Goal: Obtain resource: Obtain resource

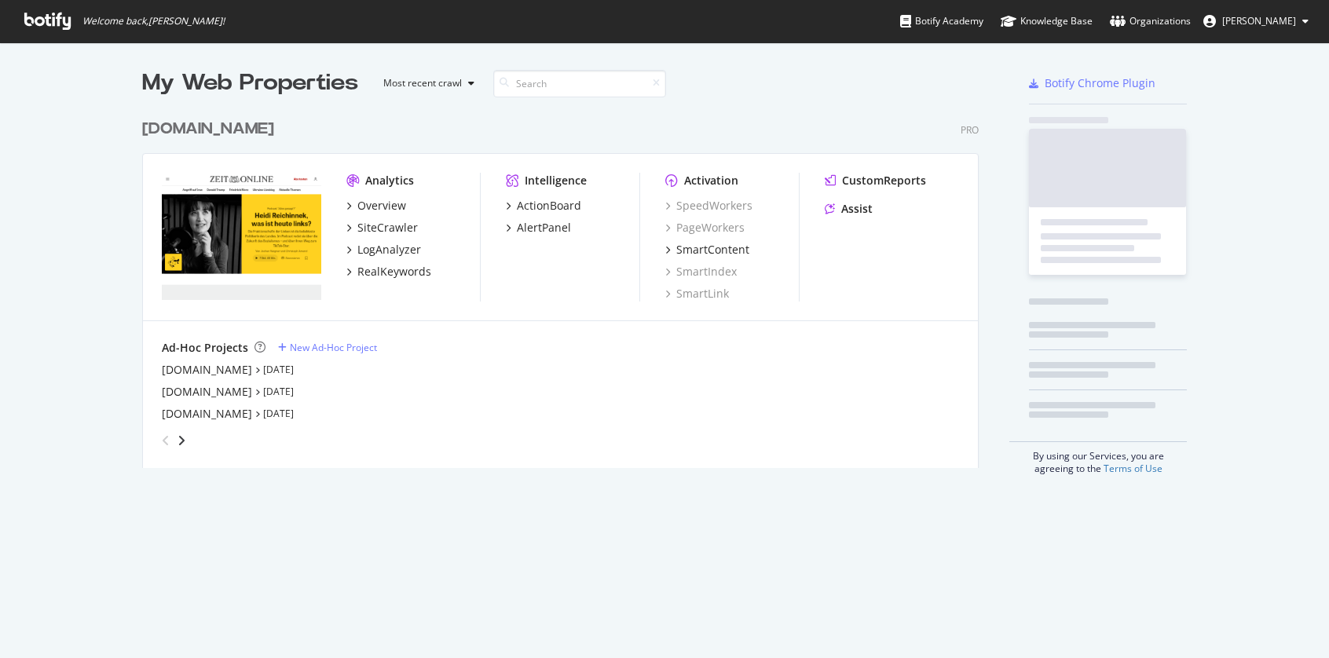
scroll to position [357, 837]
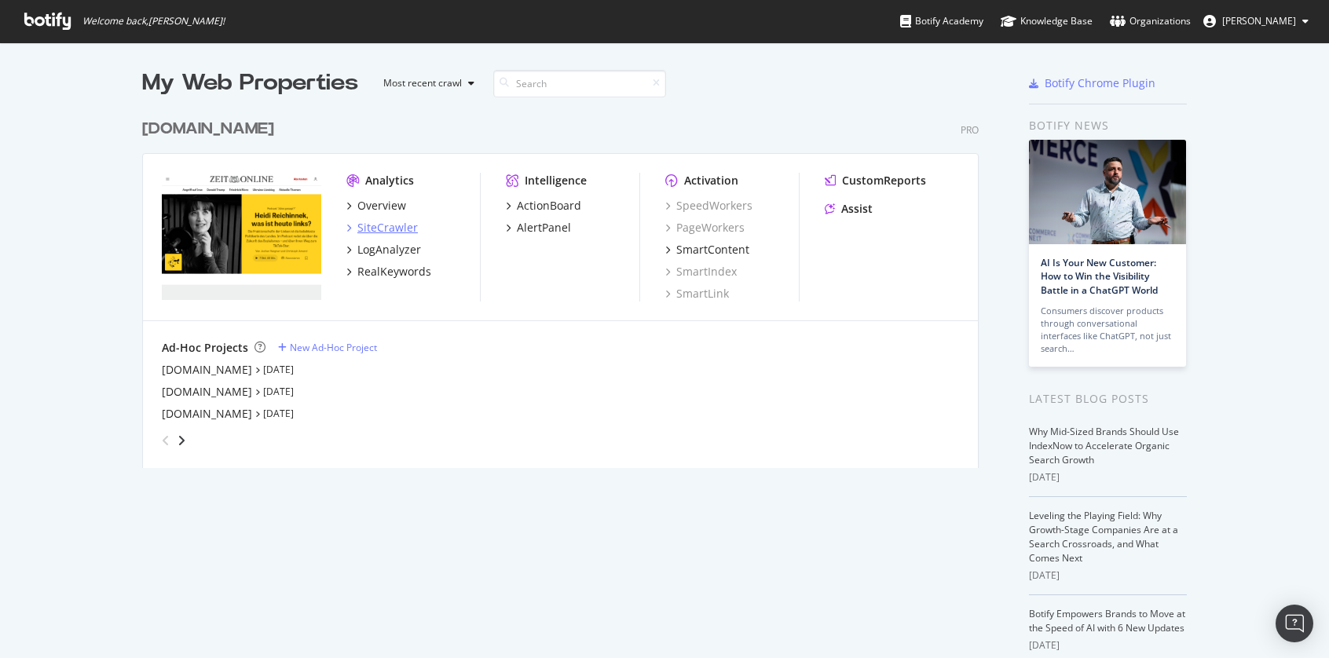
click at [382, 232] on div "SiteCrawler" at bounding box center [387, 228] width 60 height 16
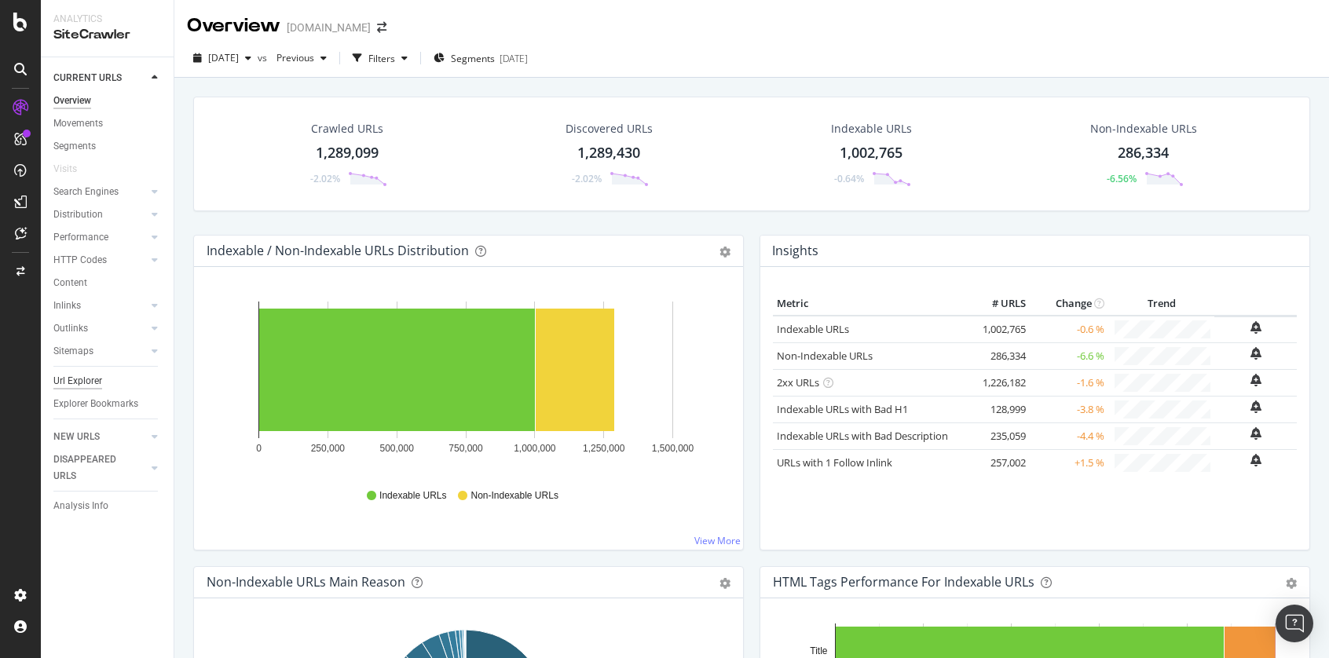
click at [87, 382] on div "Url Explorer" at bounding box center [77, 381] width 49 height 16
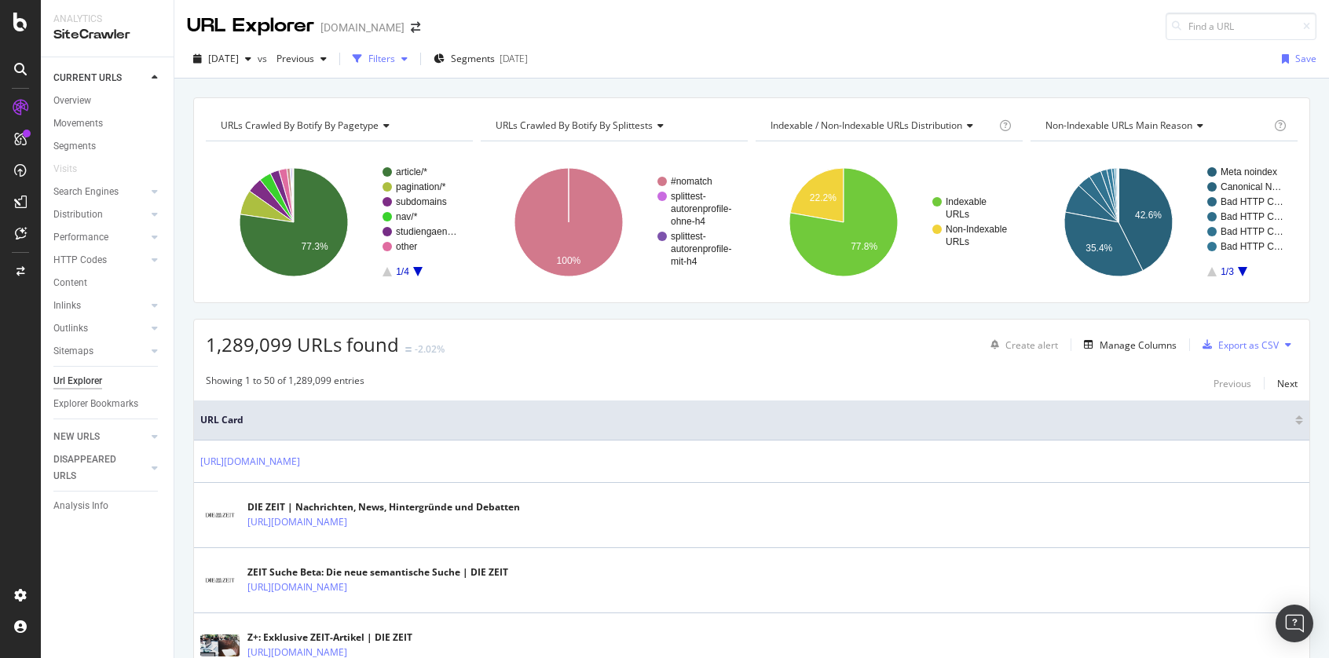
click at [395, 61] on div "Filters" at bounding box center [381, 58] width 27 height 13
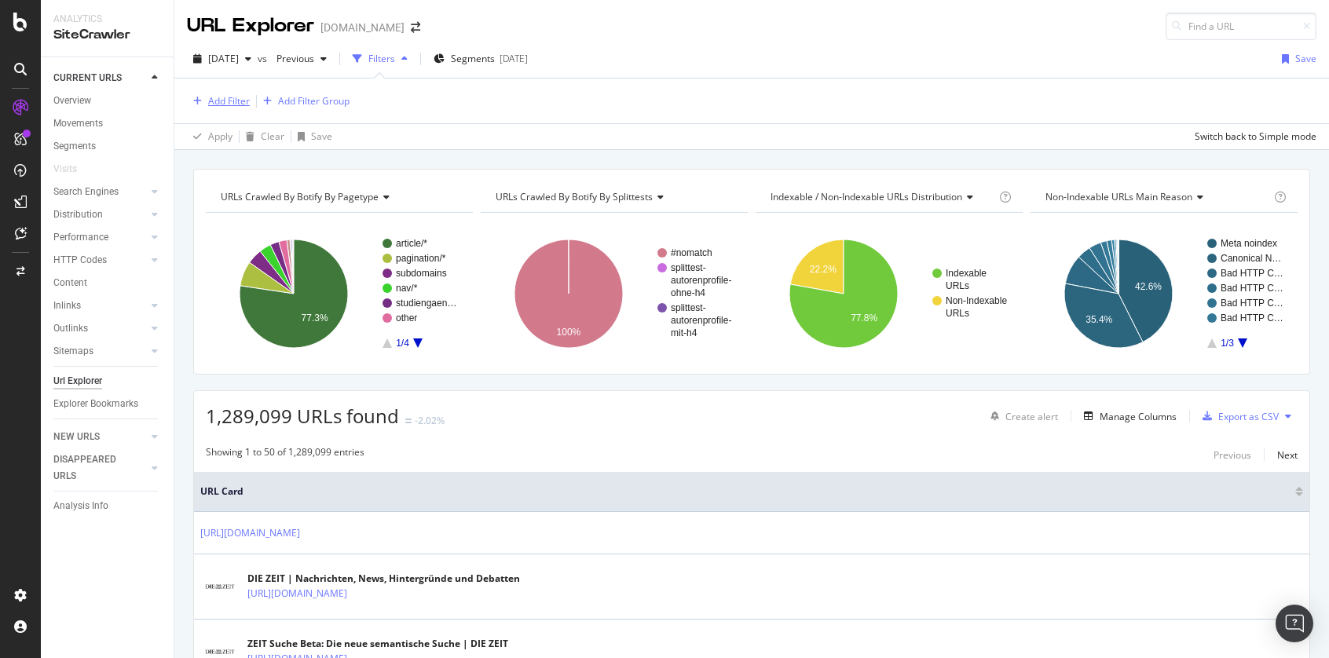
click at [220, 104] on div "Add Filter" at bounding box center [229, 100] width 42 height 13
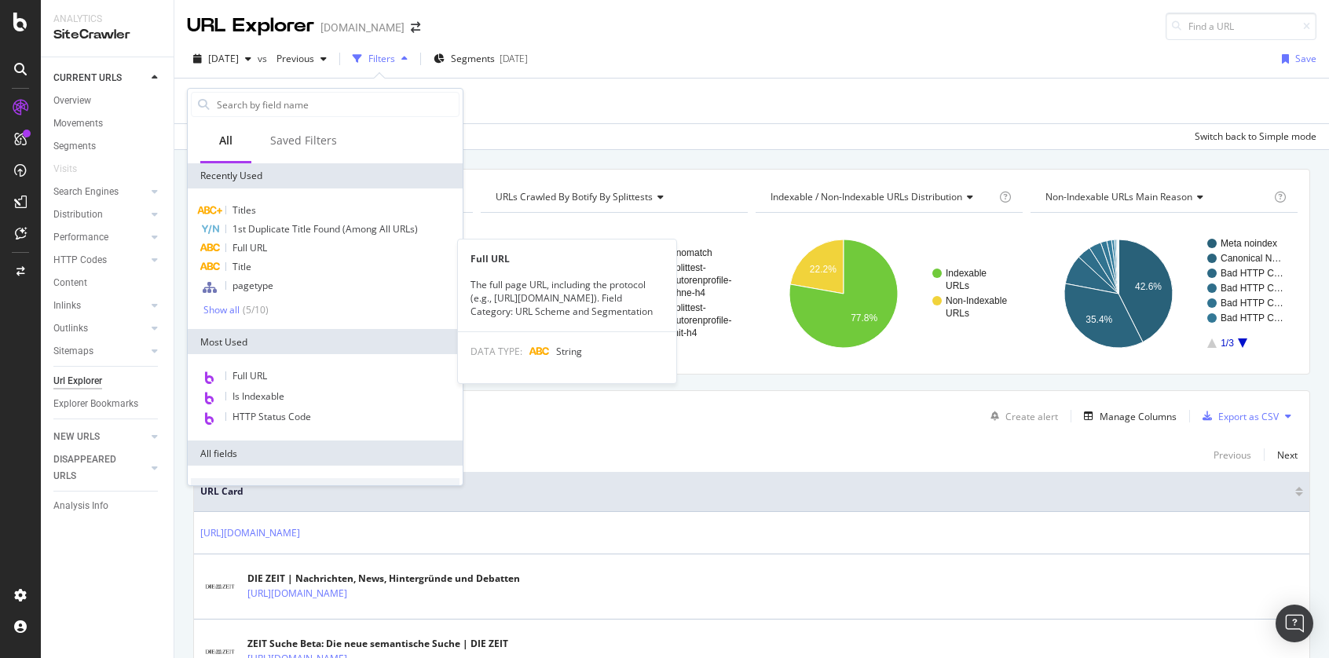
click at [266, 251] on span "Full URL" at bounding box center [249, 247] width 35 height 13
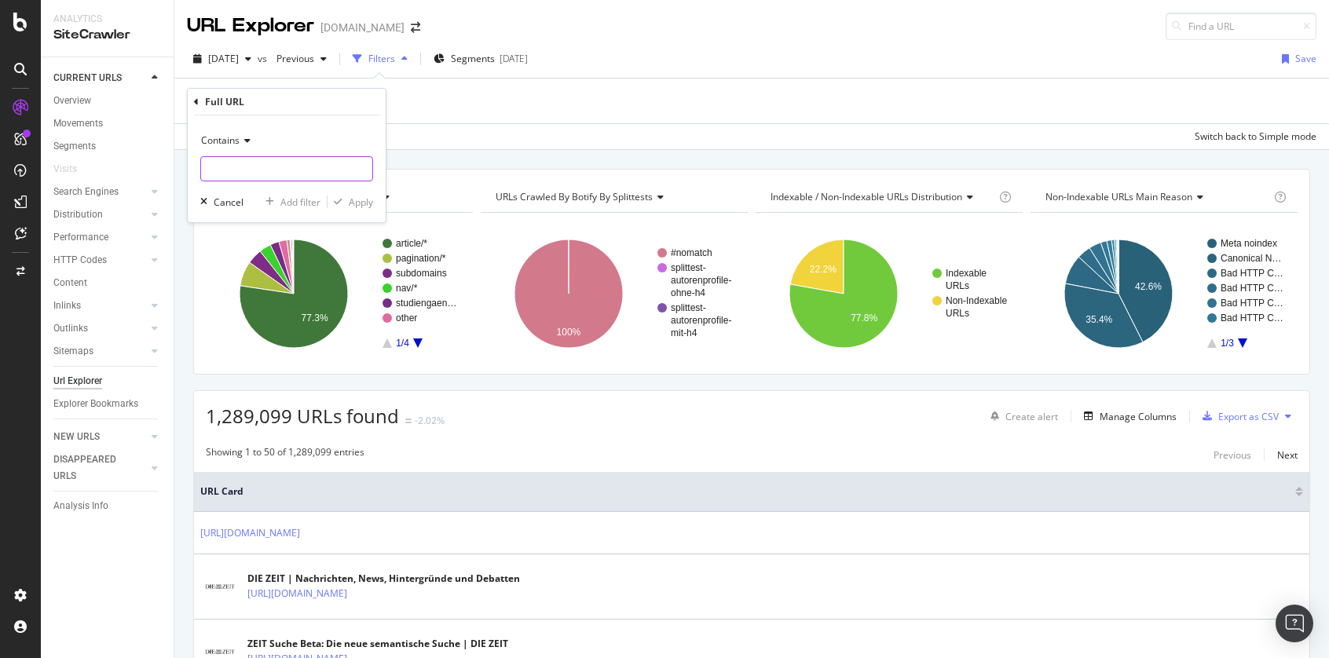
click at [267, 166] on input "text" at bounding box center [286, 168] width 171 height 25
paste input "[URL][DOMAIN_NAME]"
type input "[URL][DOMAIN_NAME]"
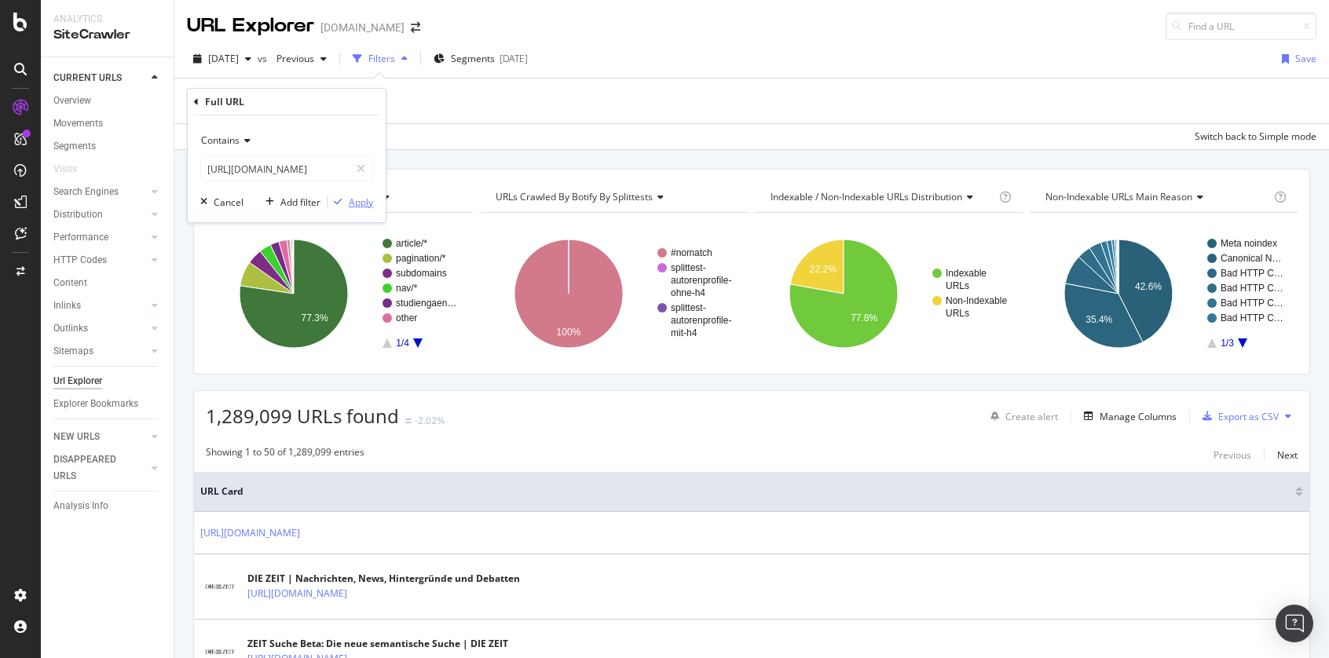
click at [355, 203] on div "Apply" at bounding box center [361, 202] width 24 height 13
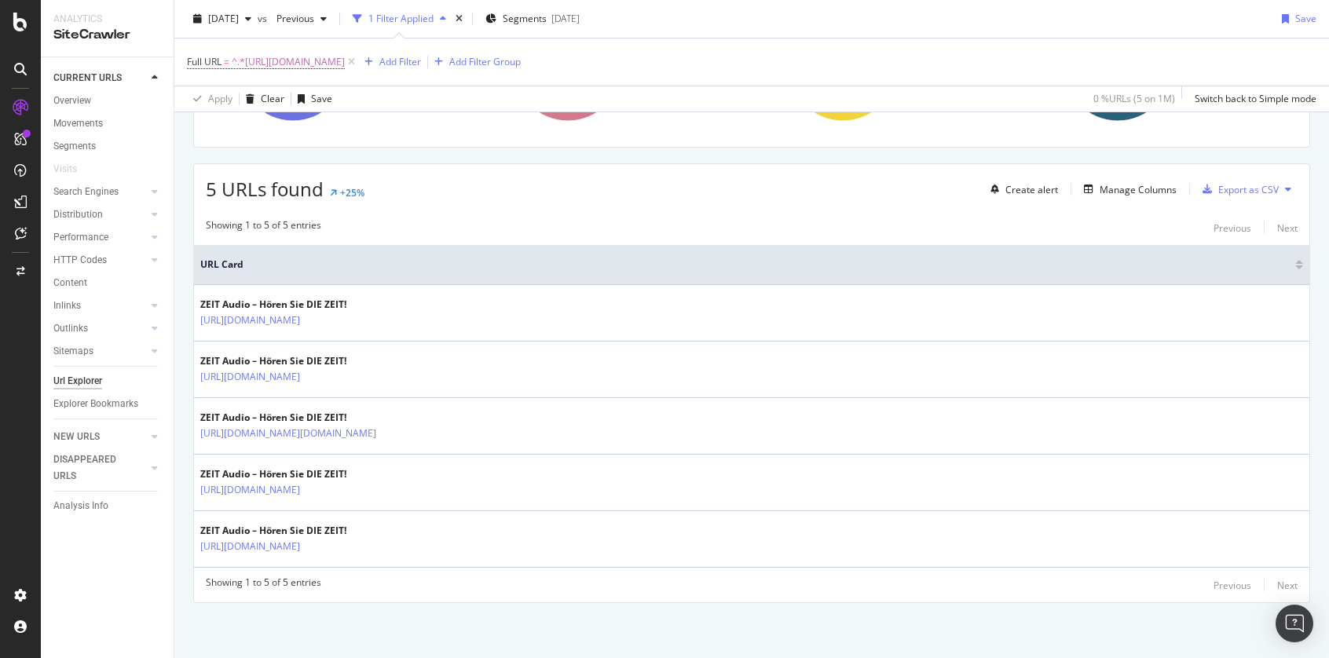
scroll to position [244, 0]
click at [1135, 183] on div "Manage Columns" at bounding box center [1137, 189] width 77 height 13
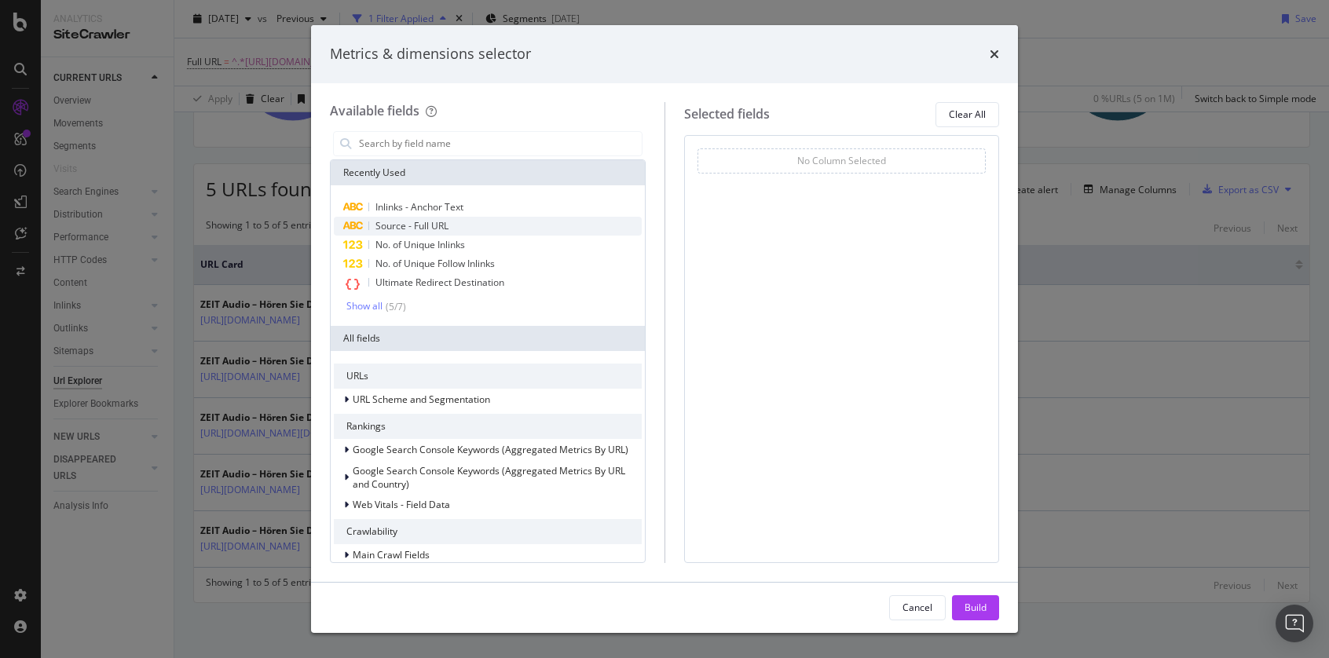
click at [472, 222] on div "Source - Full URL" at bounding box center [488, 226] width 308 height 19
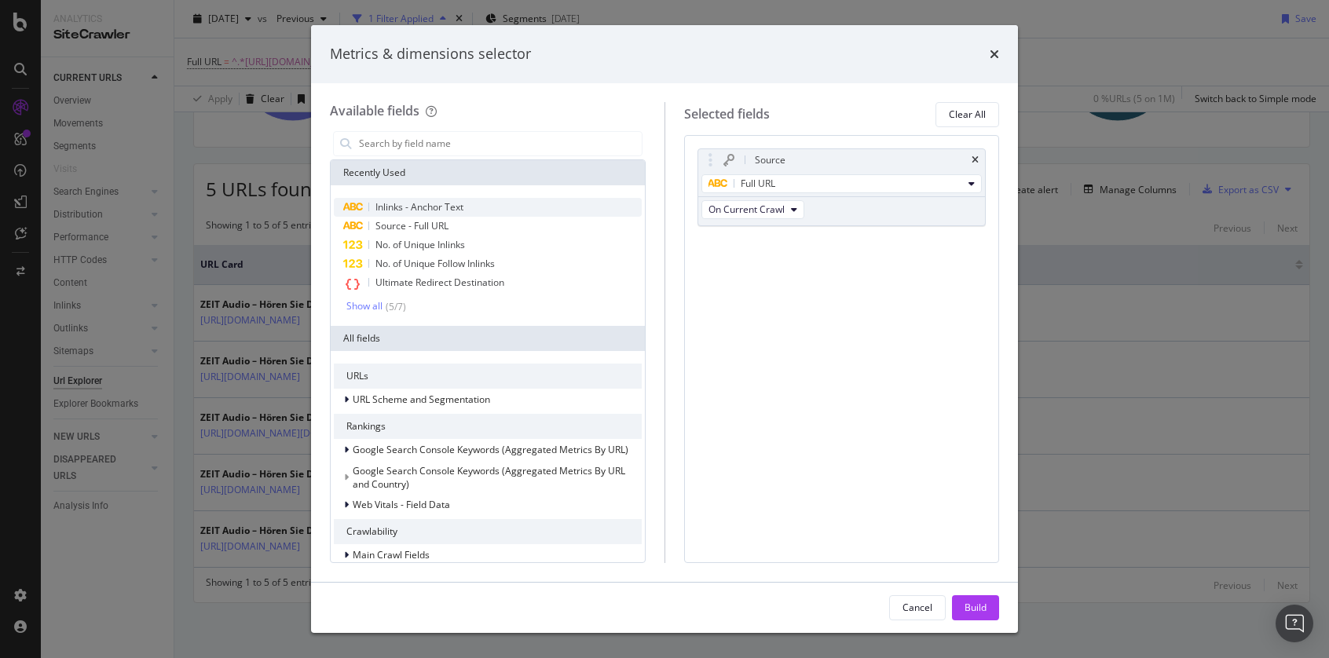
click at [486, 206] on div "Inlinks - Anchor Text" at bounding box center [488, 207] width 308 height 19
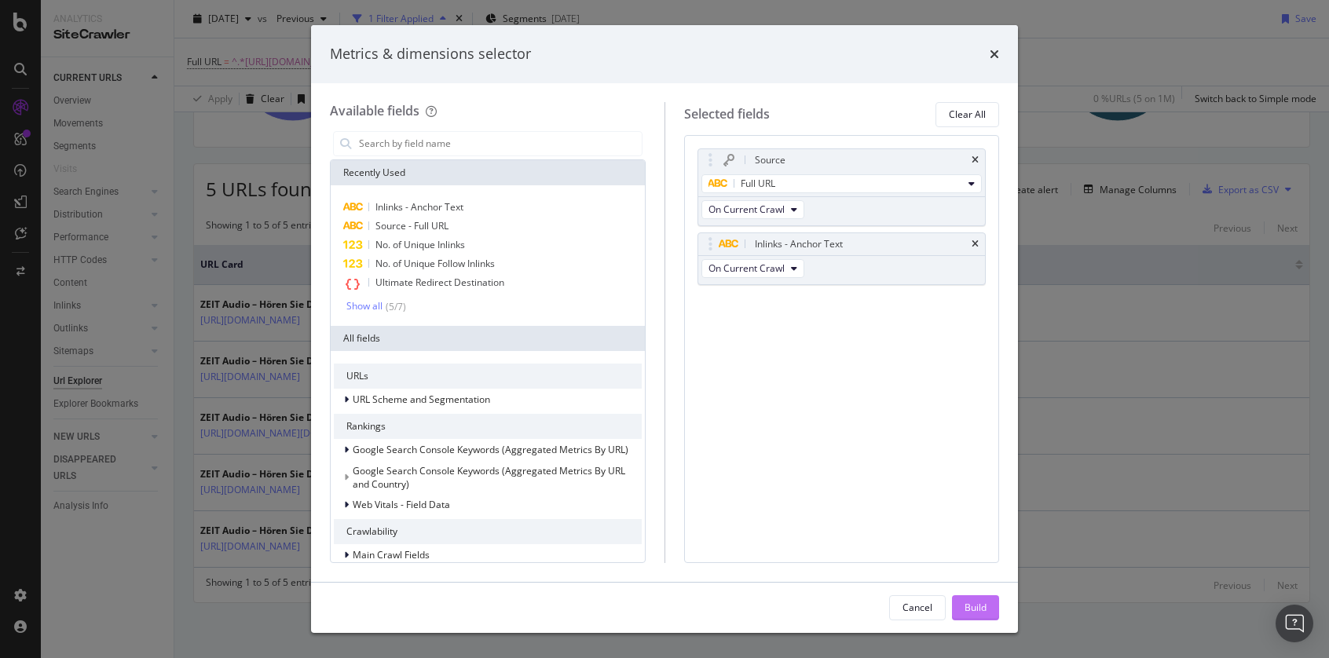
click at [971, 614] on div "Build" at bounding box center [975, 608] width 22 height 24
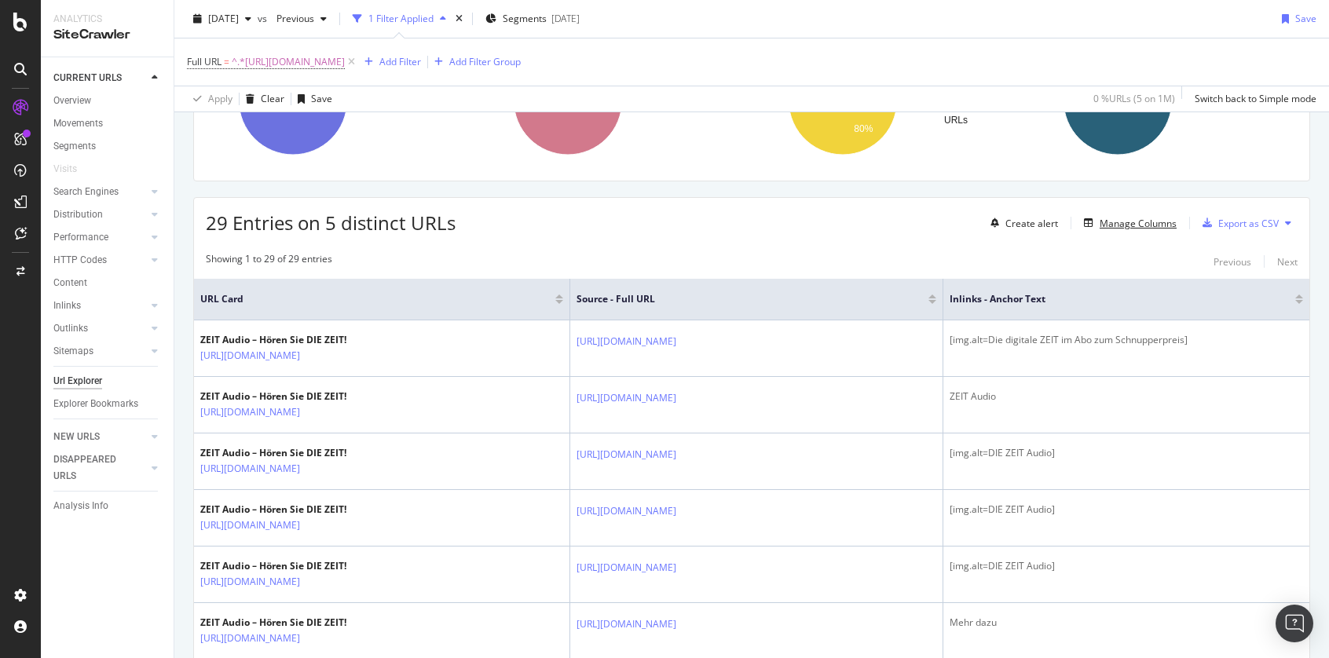
scroll to position [174, 0]
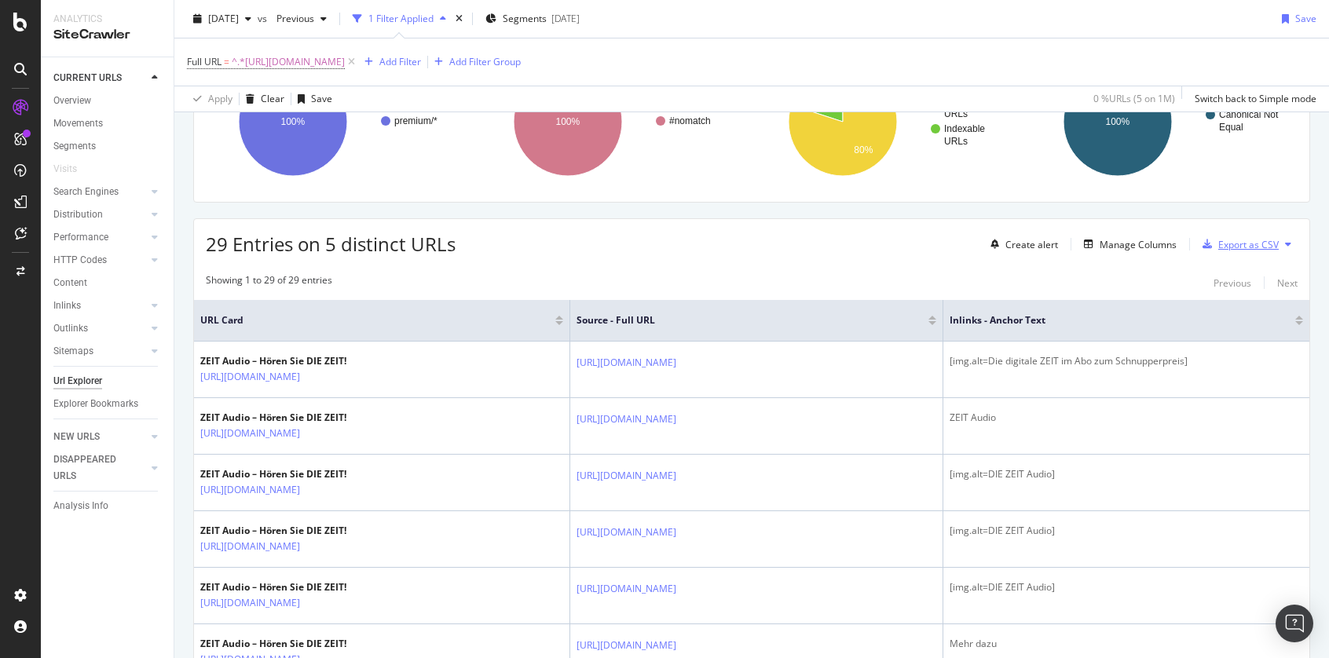
click at [1229, 242] on div "Export as CSV" at bounding box center [1248, 244] width 60 height 13
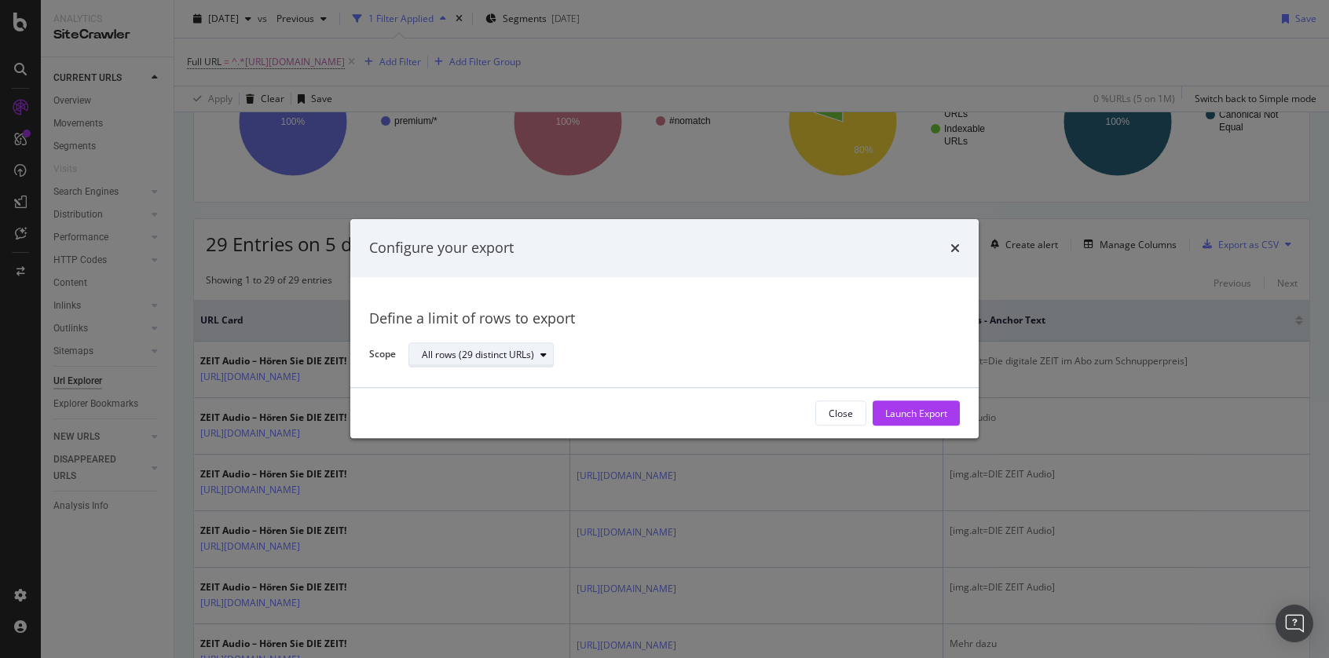
click at [472, 353] on div "All rows (29 distinct URLs)" at bounding box center [478, 354] width 112 height 9
click at [649, 338] on div "Define a limit of rows to export Scope All rows (29 distinct URLs)" at bounding box center [664, 332] width 590 height 73
click at [927, 411] on div "Launch Export" at bounding box center [916, 413] width 62 height 13
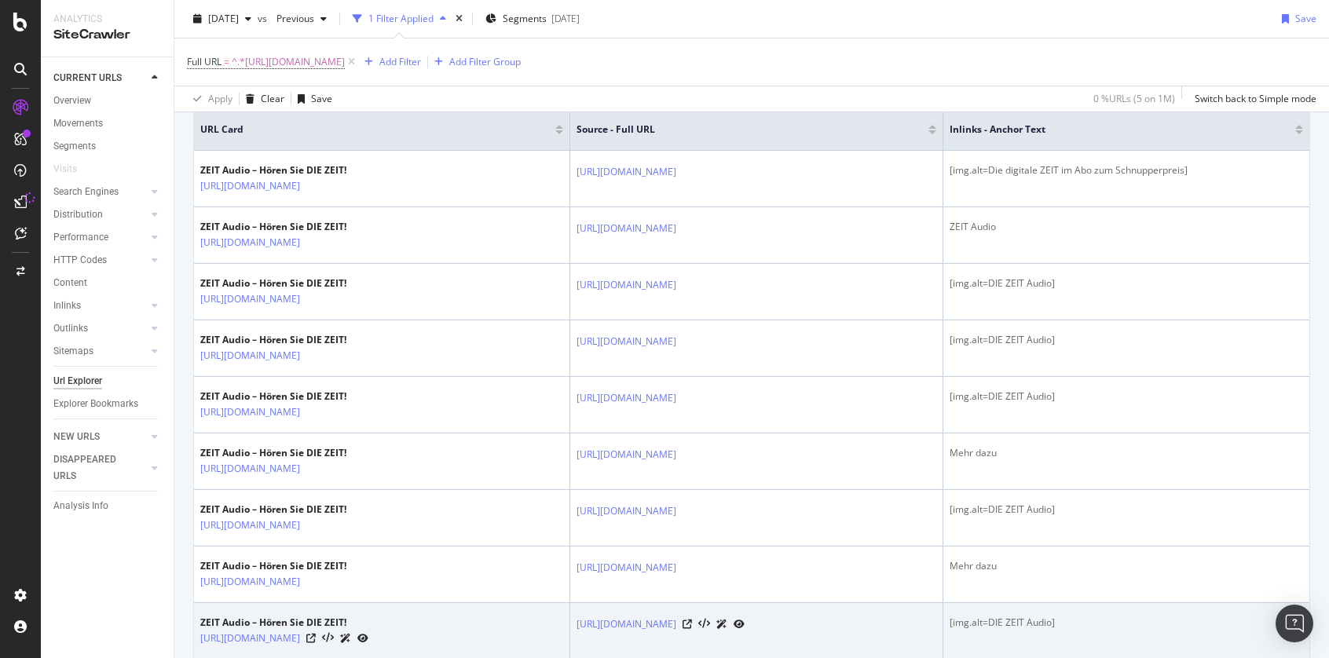
scroll to position [367, 0]
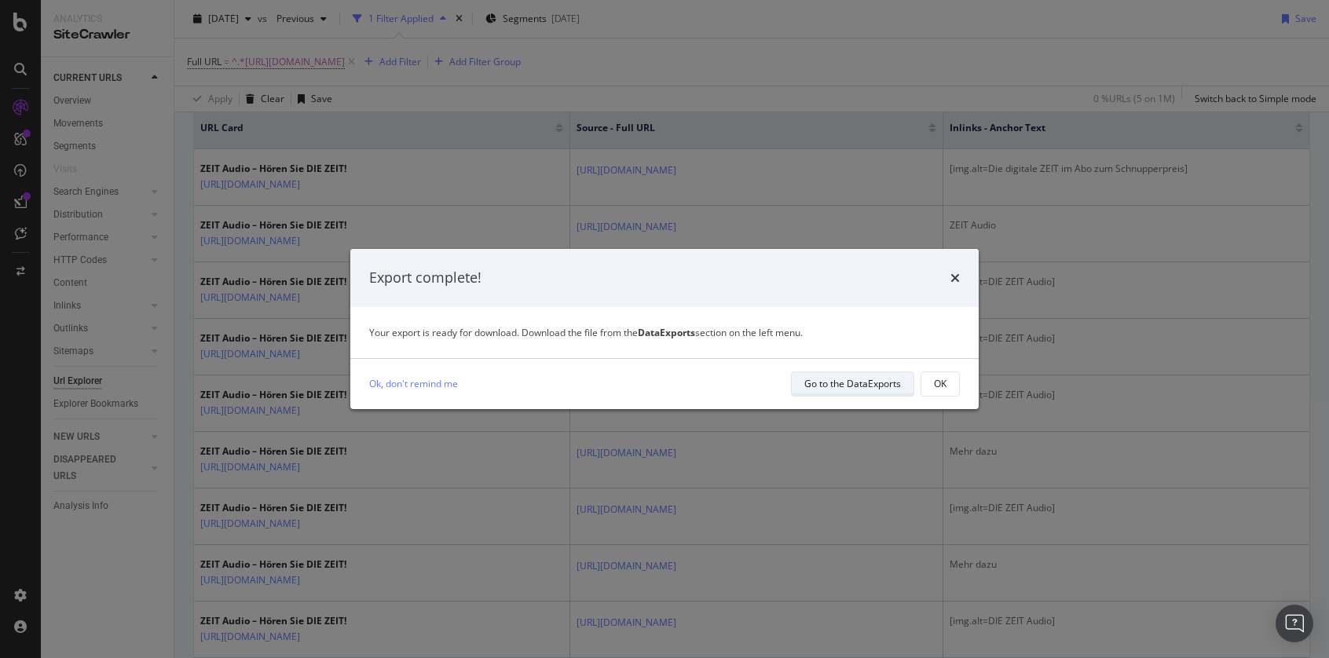
click at [879, 378] on div "Go to the DataExports" at bounding box center [852, 383] width 97 height 13
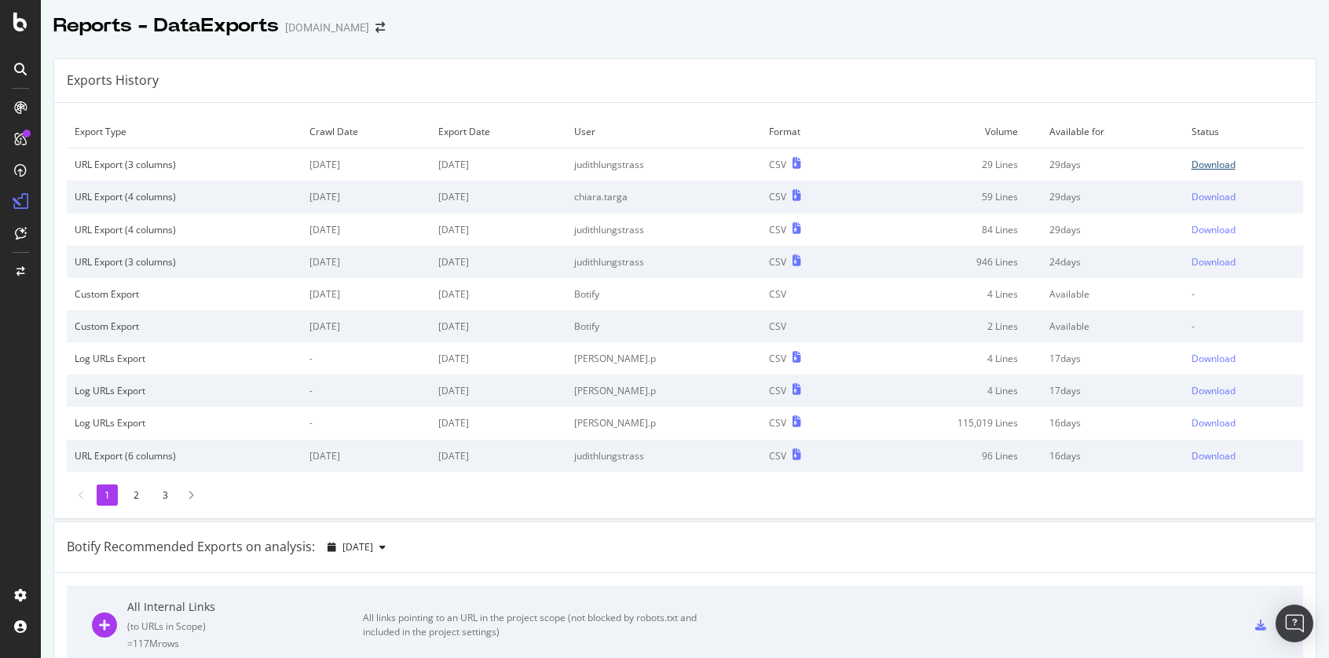
click at [1191, 160] on div "Download" at bounding box center [1213, 164] width 44 height 13
click at [1191, 163] on div "Download" at bounding box center [1213, 164] width 44 height 13
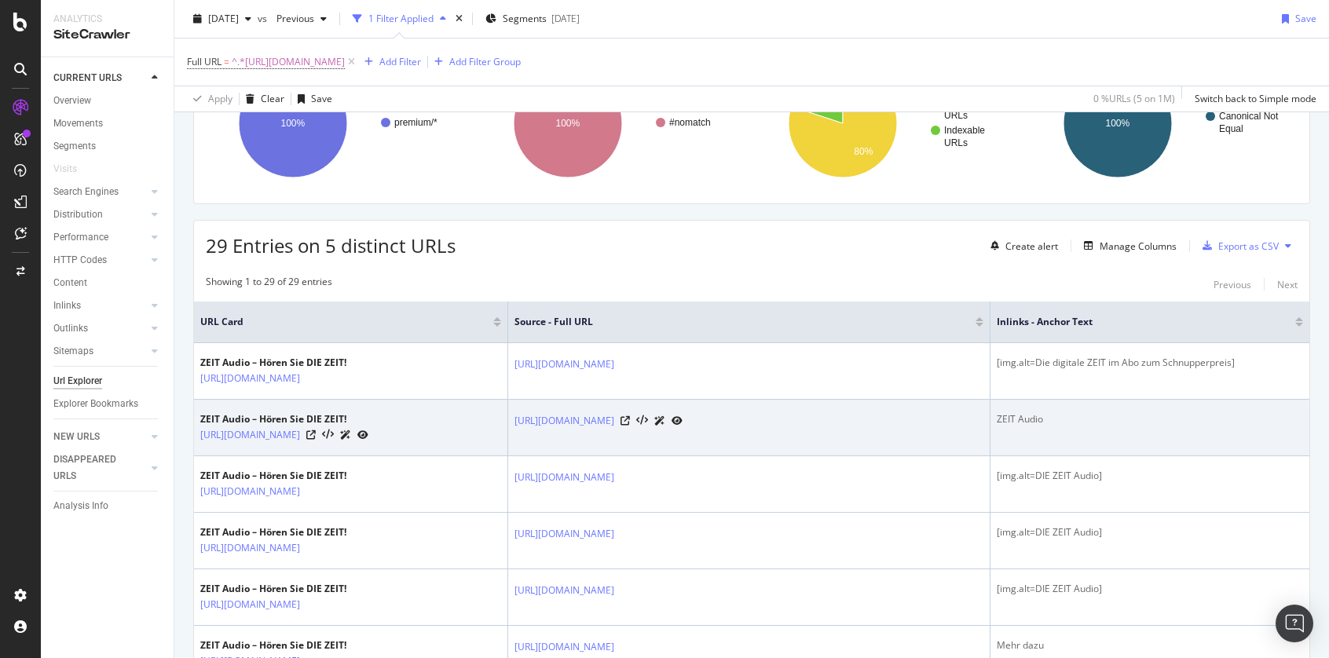
scroll to position [174, 0]
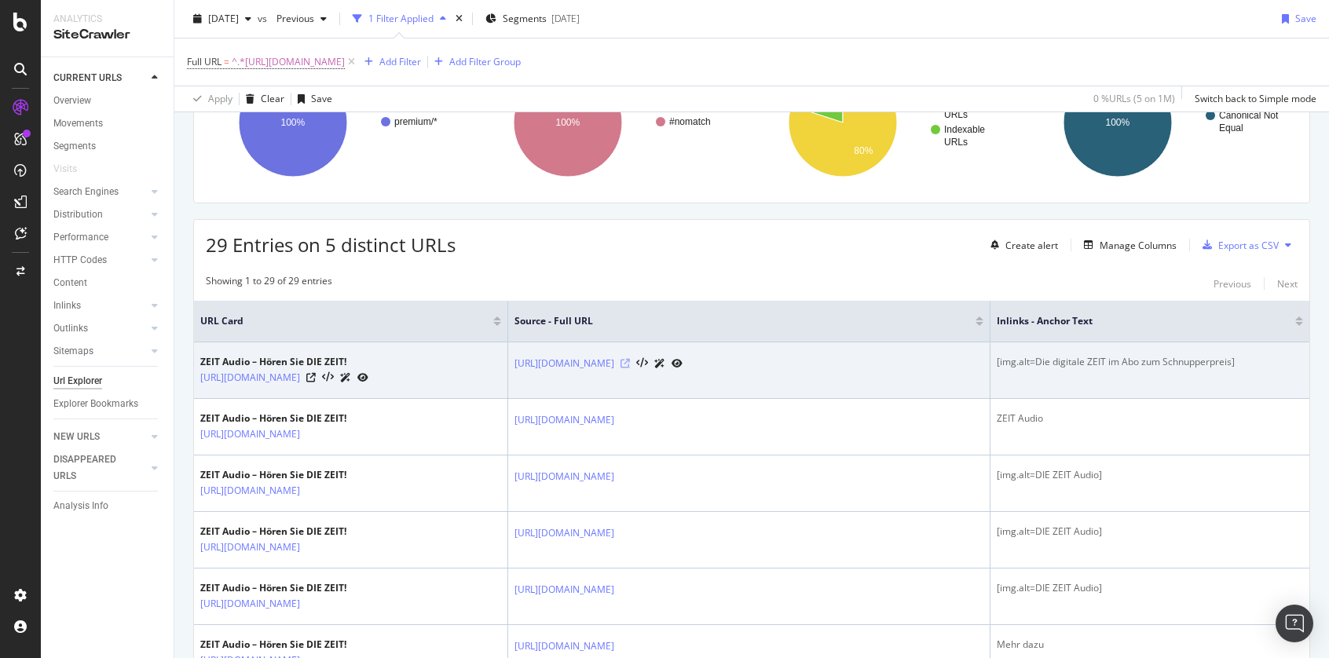
click at [630, 366] on icon at bounding box center [624, 363] width 9 height 9
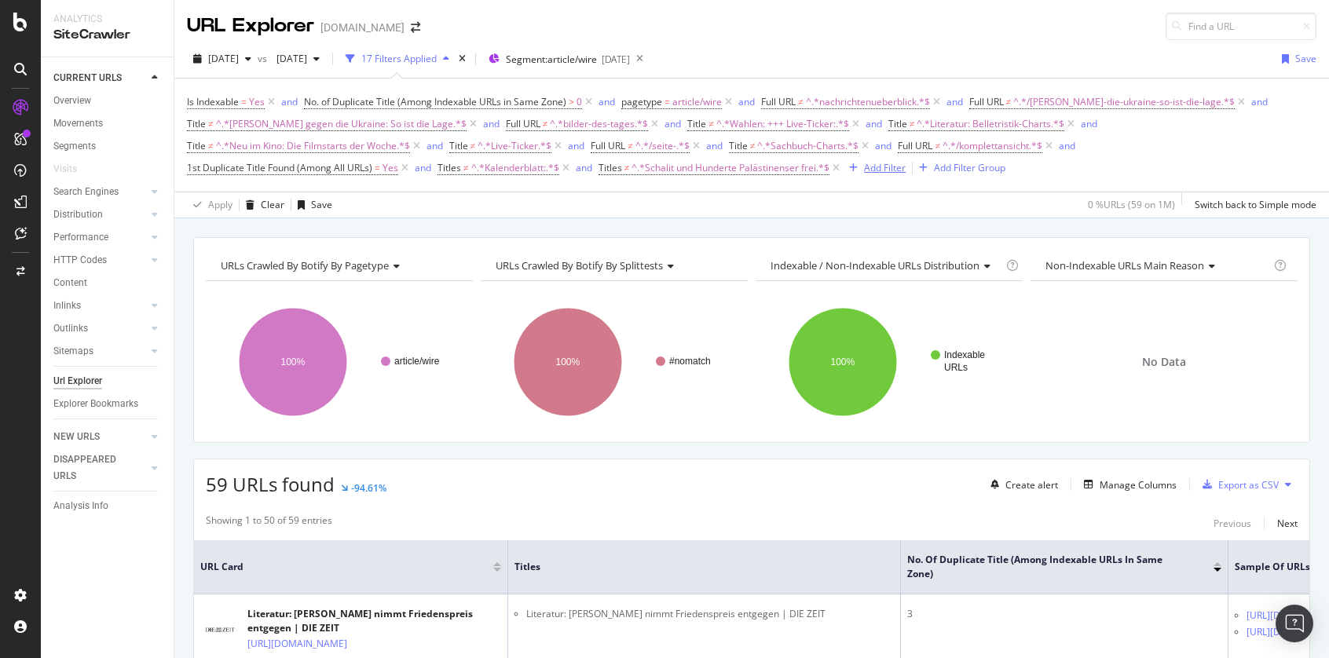
click at [888, 168] on div "Add Filter" at bounding box center [885, 167] width 42 height 13
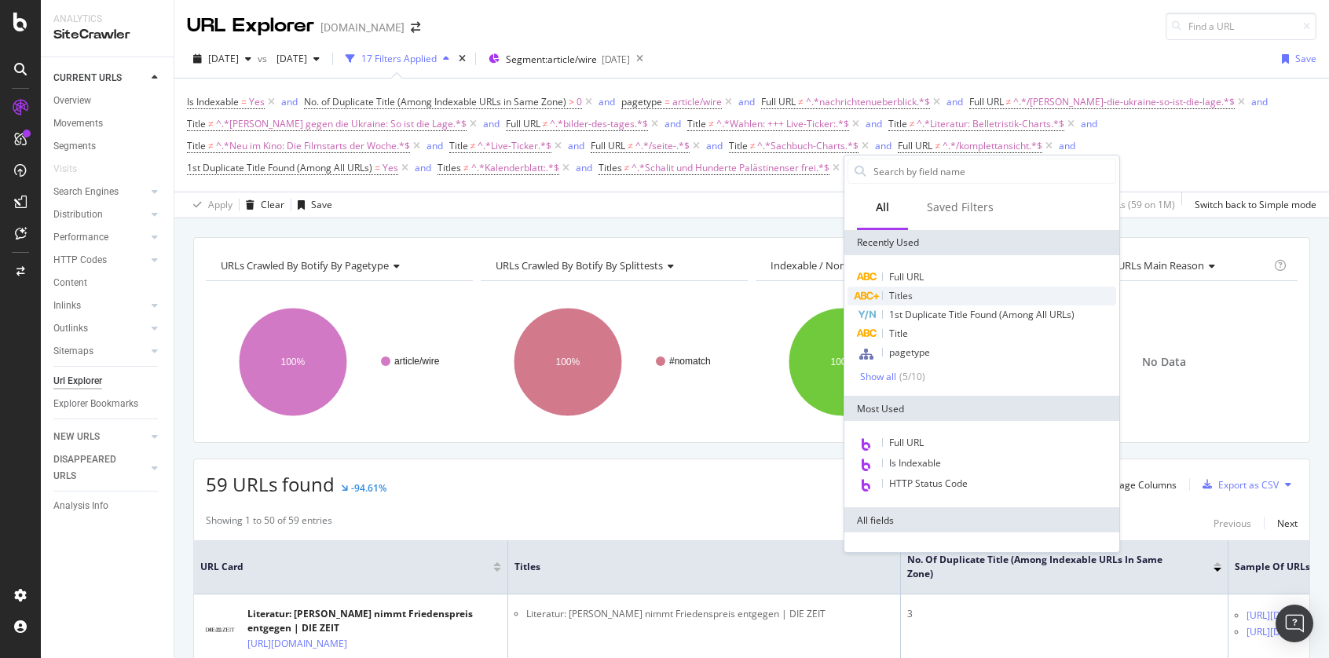
click at [915, 294] on div "Titles" at bounding box center [981, 296] width 269 height 19
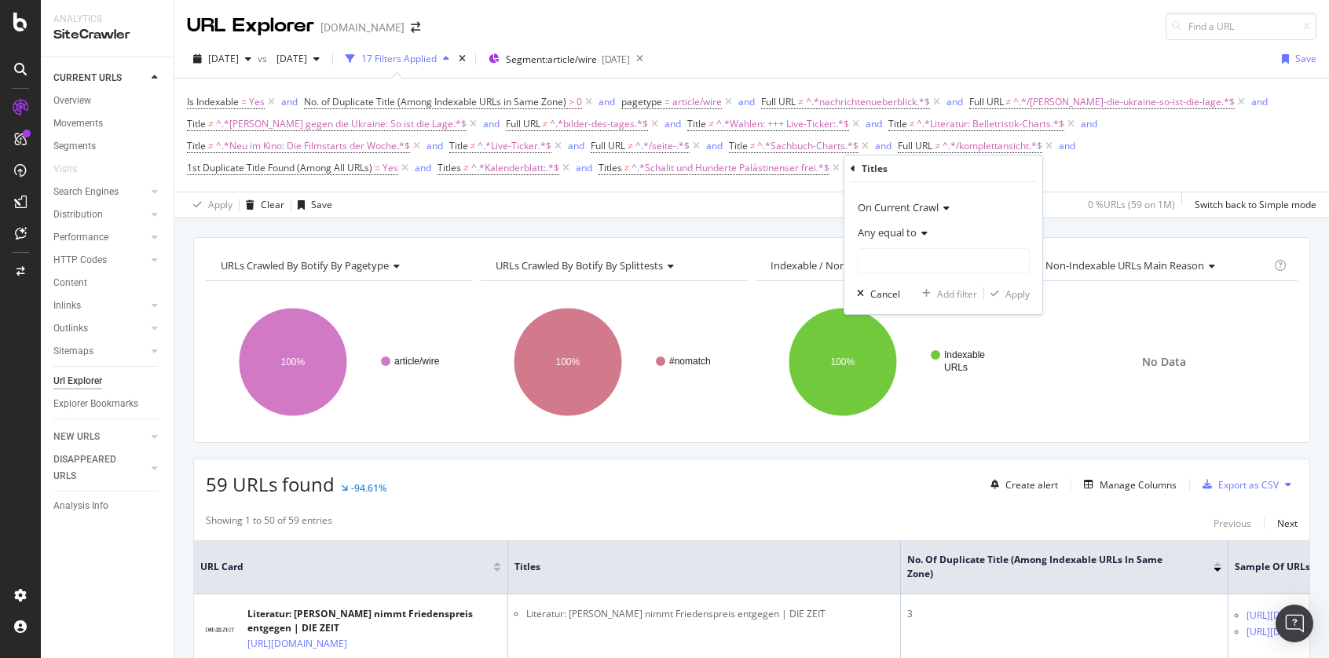
click at [900, 232] on span "Any equal to" at bounding box center [886, 232] width 59 height 14
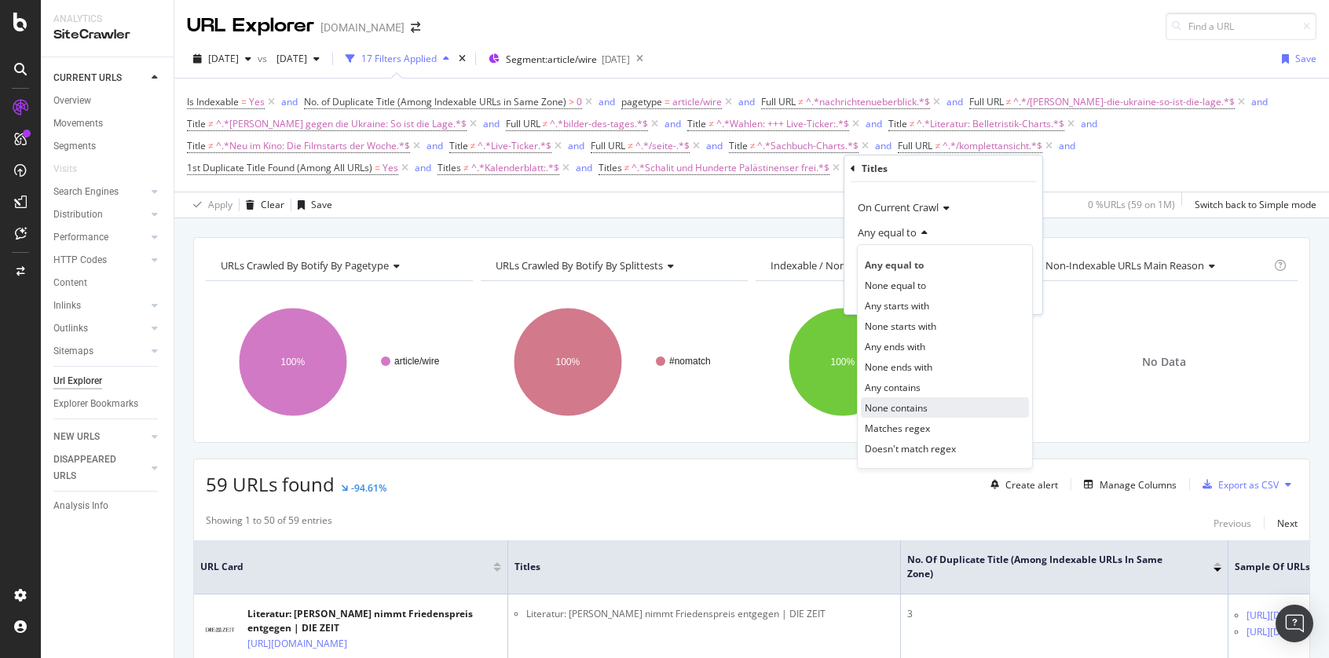
click at [943, 404] on div "None contains" at bounding box center [945, 407] width 168 height 20
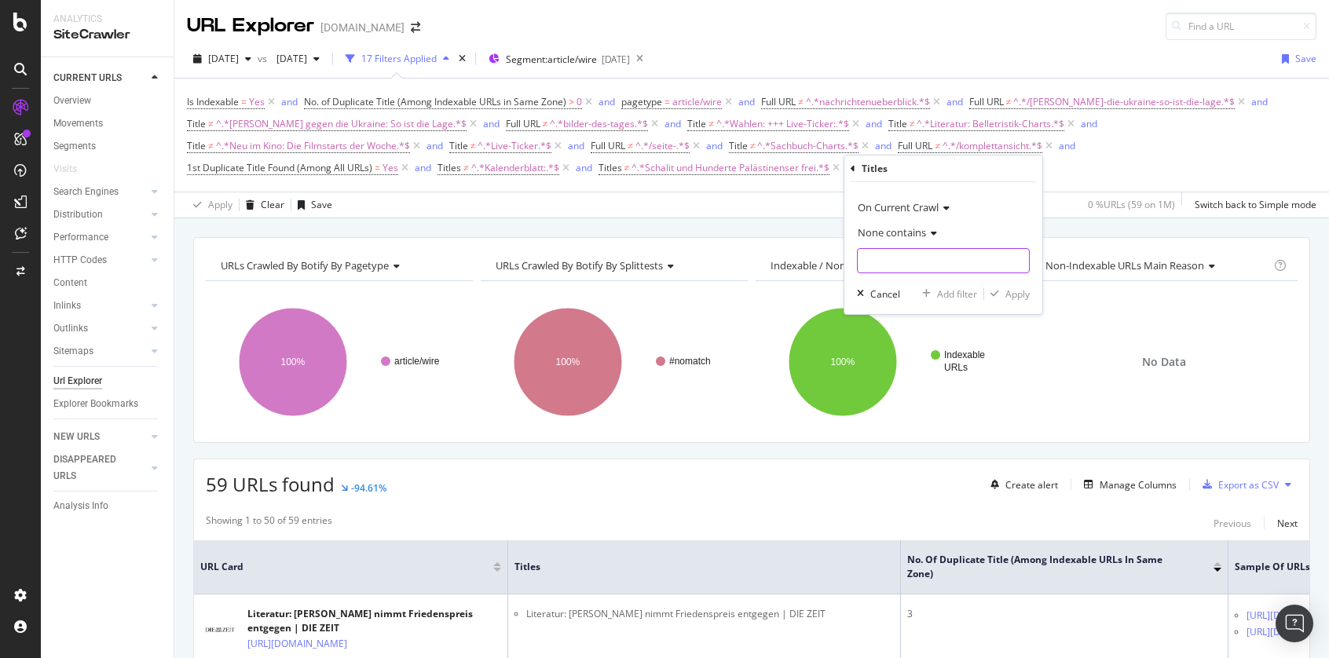
click at [921, 258] on input "text" at bounding box center [942, 260] width 171 height 25
type input "Das bringt der Wintersport"
click at [1011, 291] on div "Apply" at bounding box center [1017, 293] width 24 height 13
click at [1088, 167] on div "Add Filter" at bounding box center [1101, 167] width 42 height 13
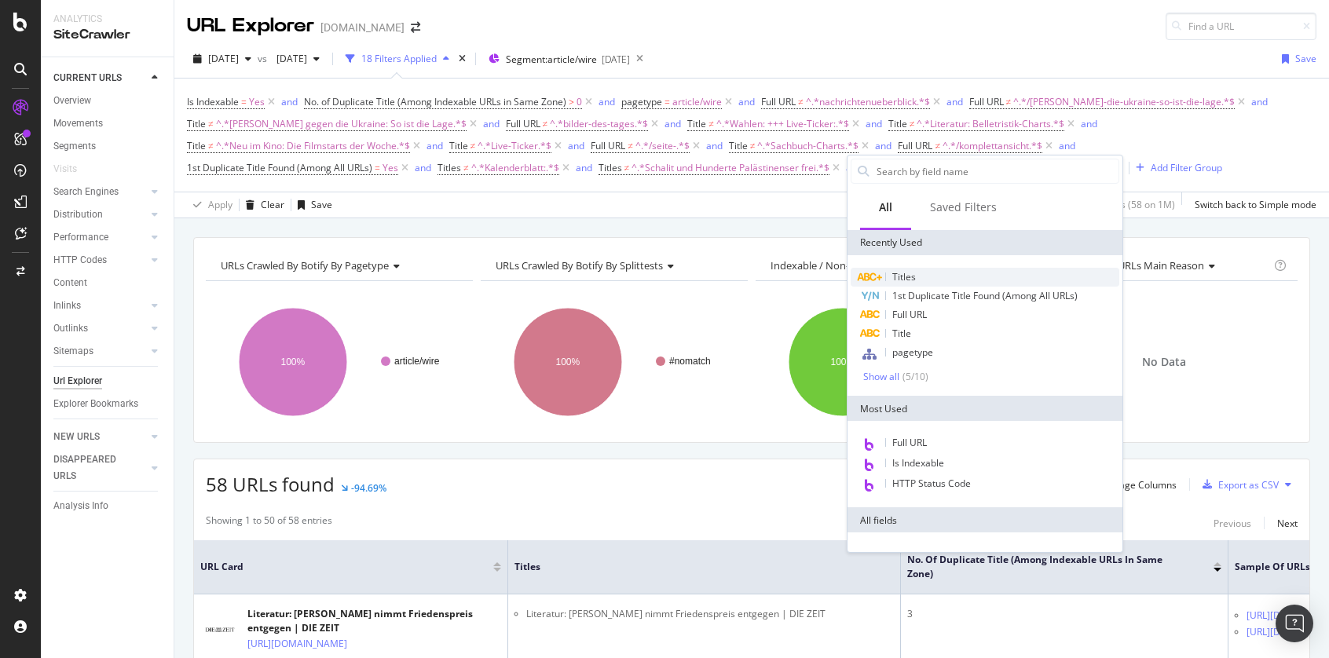
click at [901, 272] on span "Titles" at bounding box center [904, 276] width 24 height 13
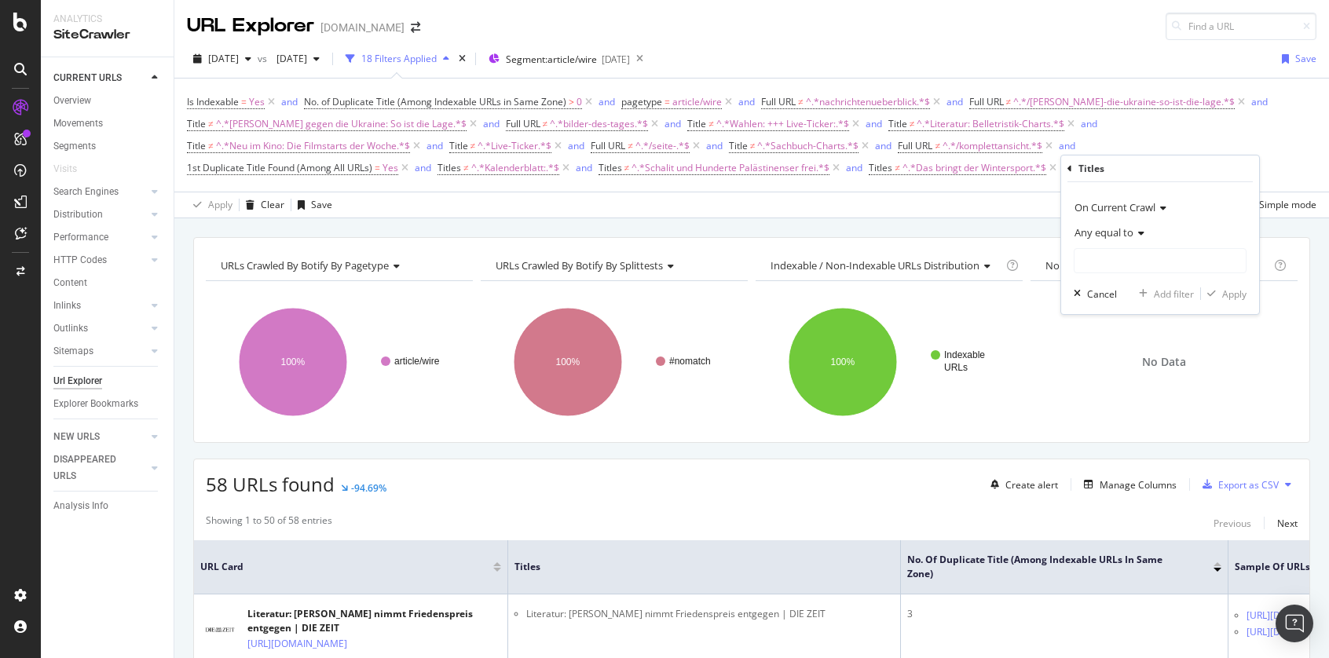
click at [1100, 232] on span "Any equal to" at bounding box center [1103, 232] width 59 height 14
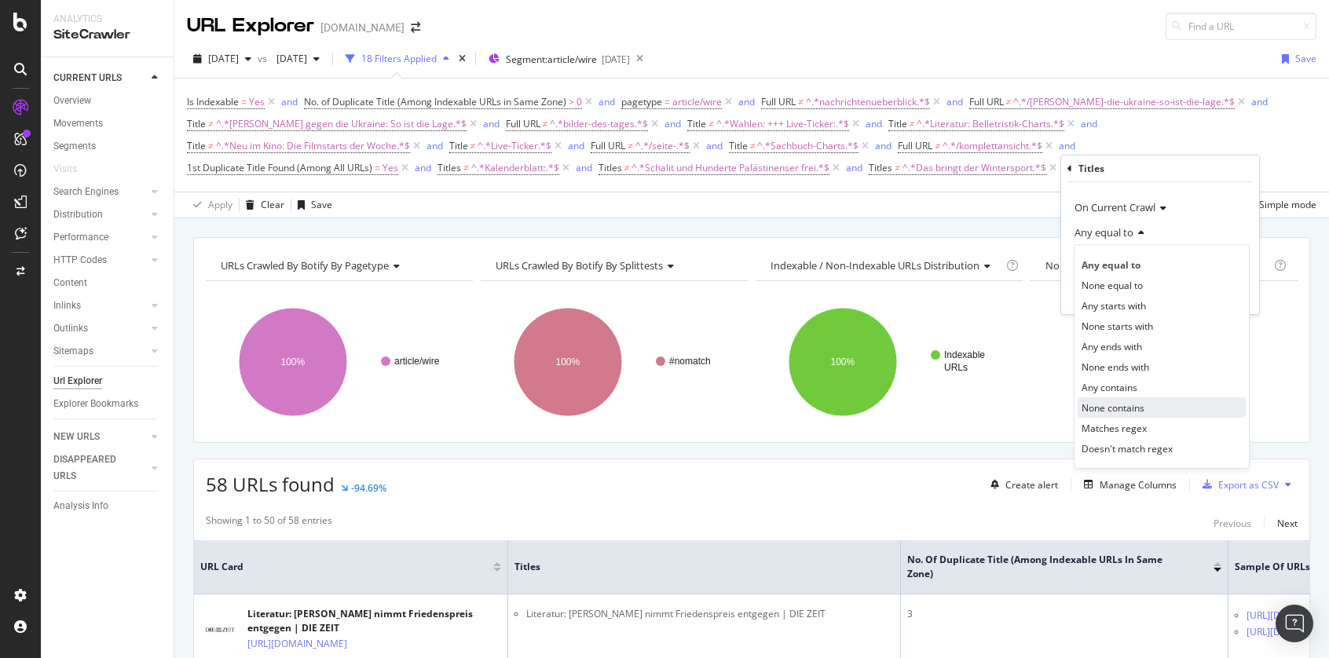
click at [1128, 408] on span "None contains" at bounding box center [1112, 407] width 63 height 13
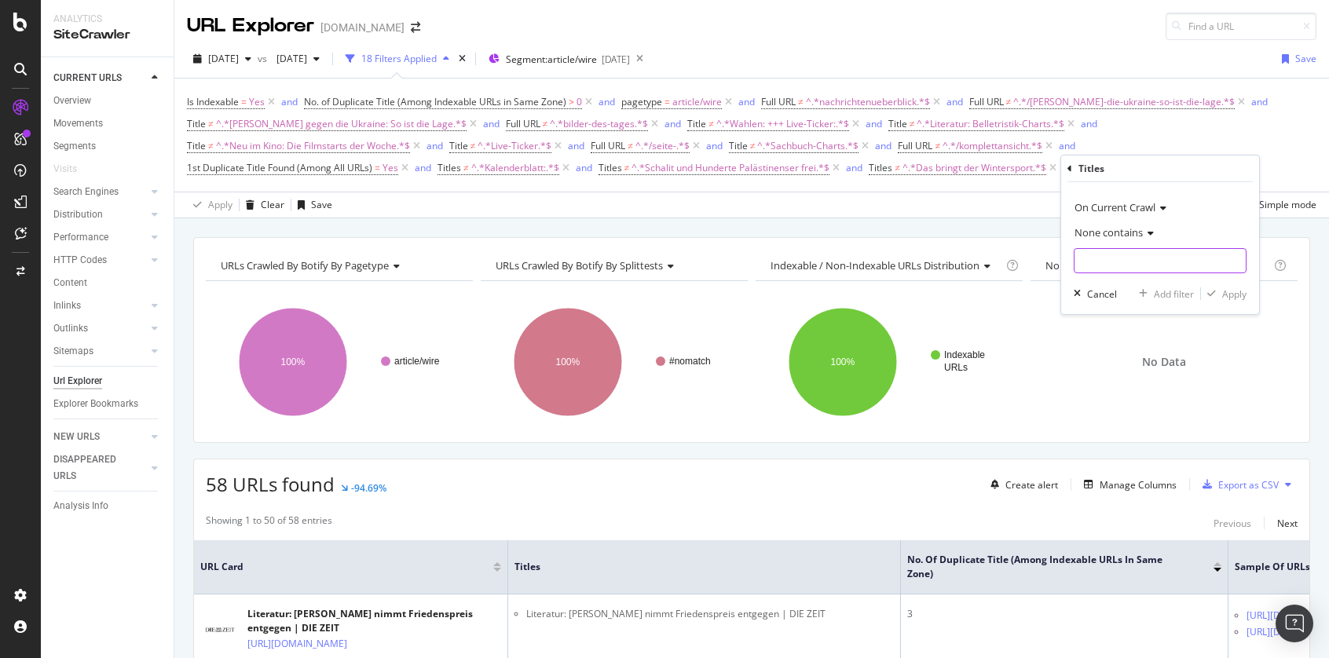
click at [1148, 265] on input "text" at bounding box center [1159, 260] width 171 height 25
paste input "Streaming-Tipps der Woche"
type input "Streaming-Tipps der Woche"
click at [1236, 296] on div "Apply" at bounding box center [1234, 293] width 24 height 13
